Goal: Information Seeking & Learning: Learn about a topic

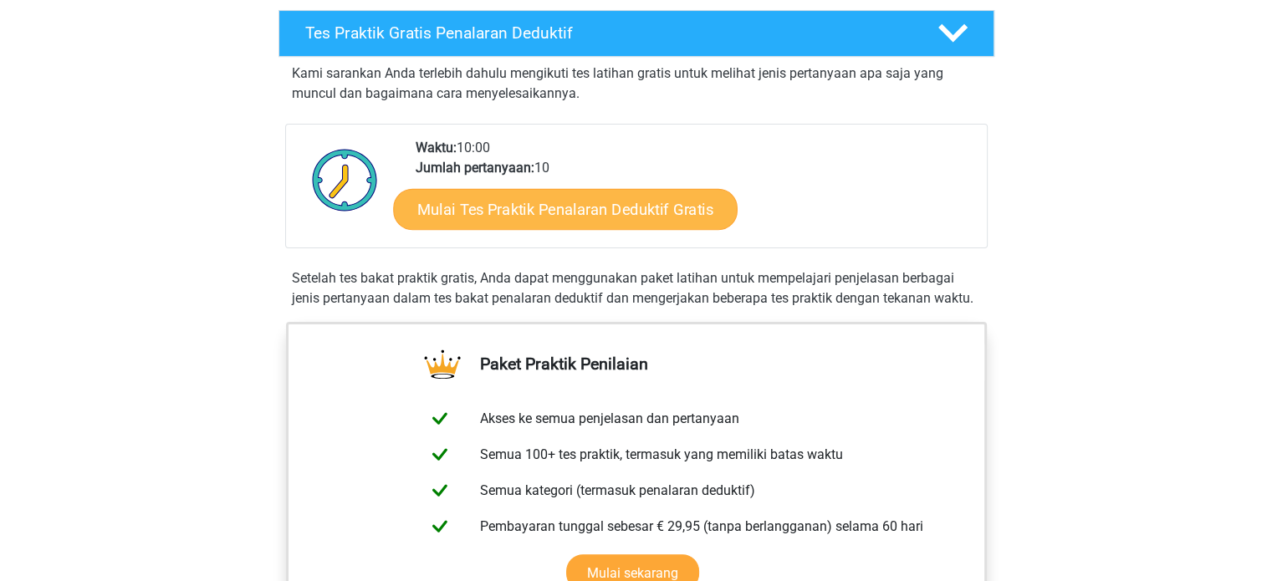
scroll to position [391, 0]
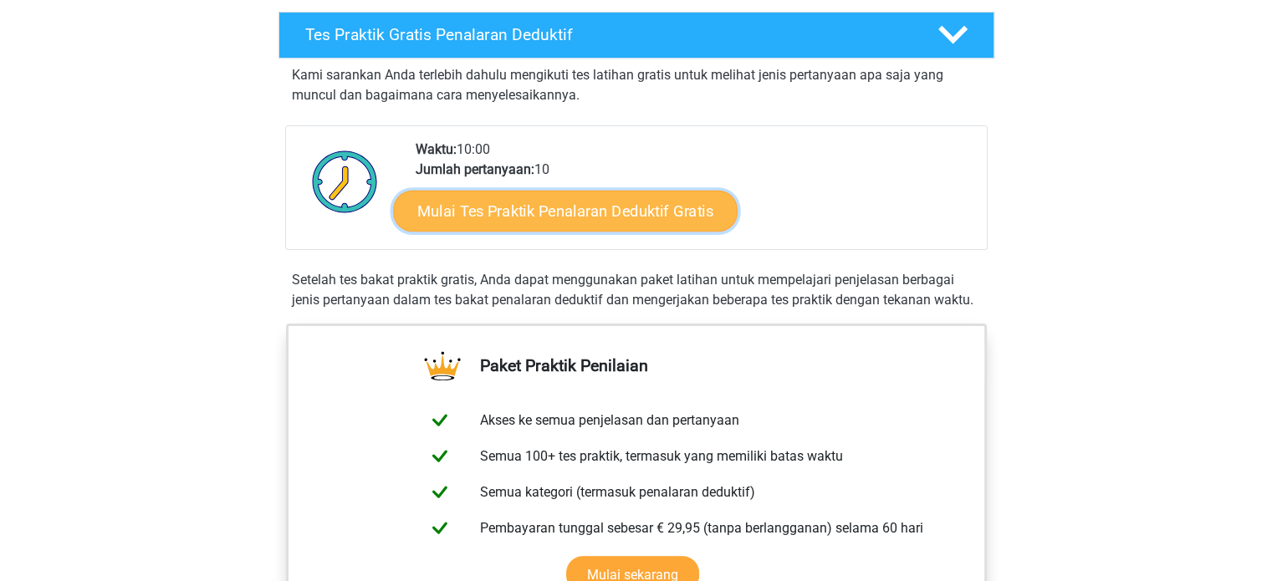
click at [499, 207] on font "Mulai Tes Praktik Penalaran Deduktif Gratis" at bounding box center [565, 211] width 296 height 18
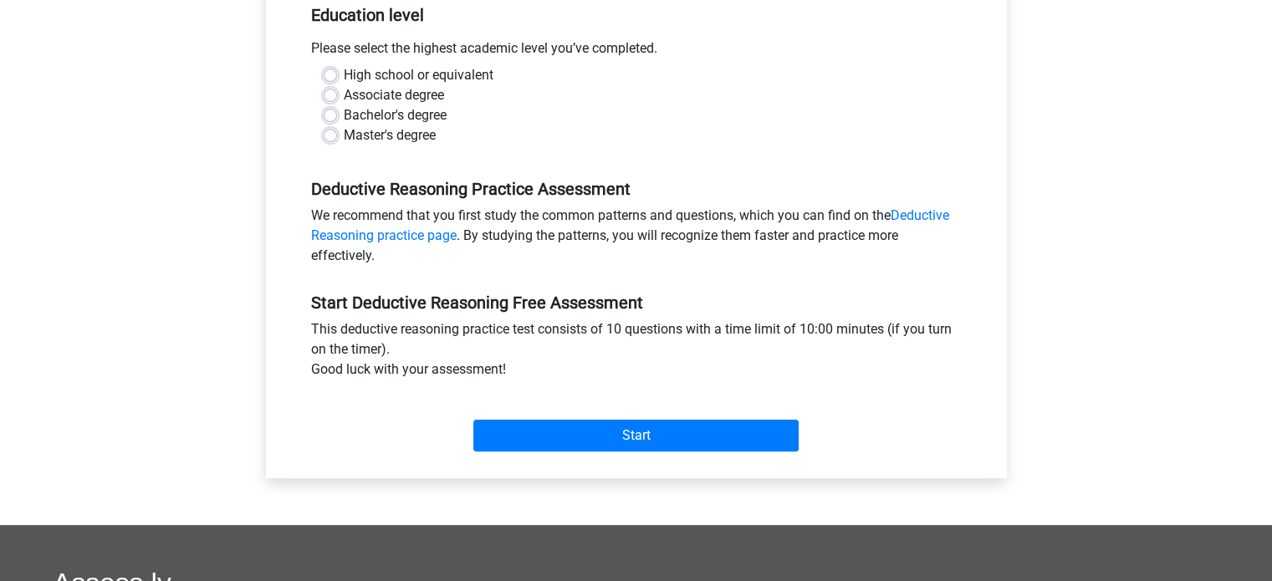
scroll to position [354, 0]
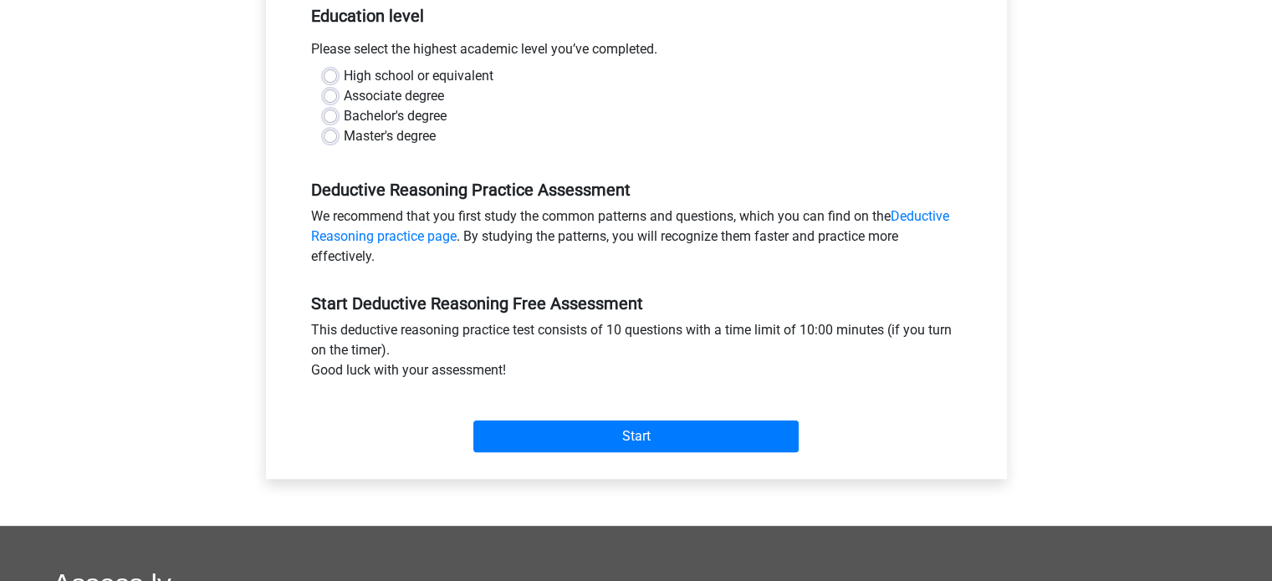
click at [442, 75] on label "High school or equivalent" at bounding box center [419, 76] width 150 height 20
click at [337, 75] on input "High school or equivalent" at bounding box center [330, 74] width 13 height 17
radio input "true"
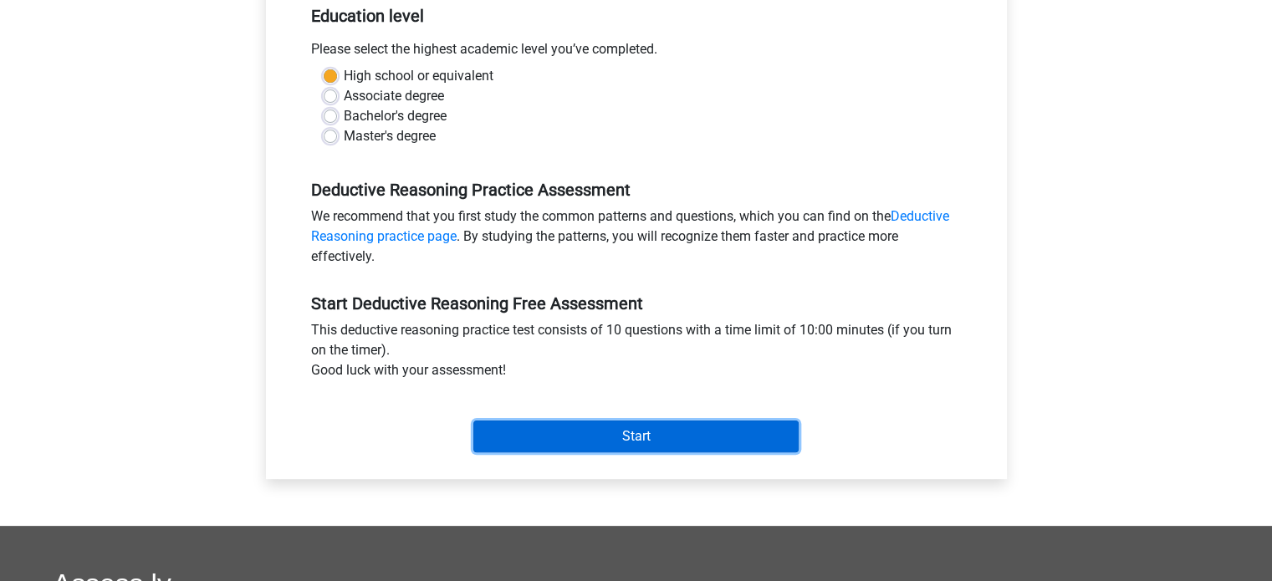
click at [582, 424] on input "Start" at bounding box center [635, 437] width 325 height 32
